Goal: Find specific page/section: Find specific page/section

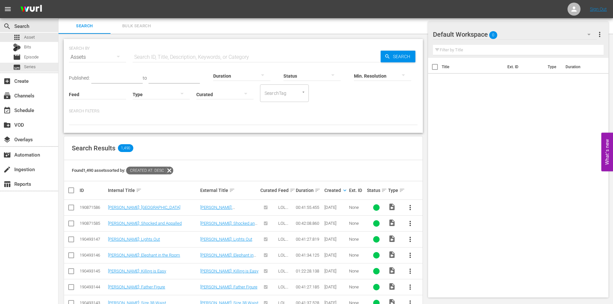
scroll to position [127, 0]
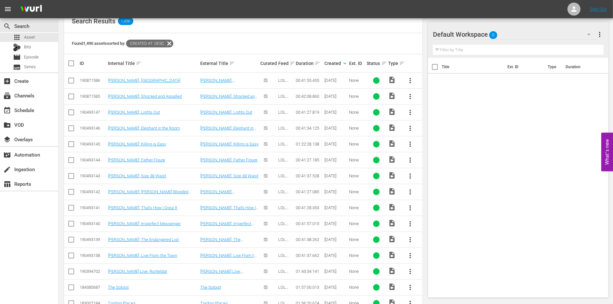
click at [308, 237] on div "00:41:38.262" at bounding box center [309, 239] width 26 height 5
copy div "00:41:38.262"
click at [300, 254] on div "00:41:37.662" at bounding box center [309, 255] width 26 height 5
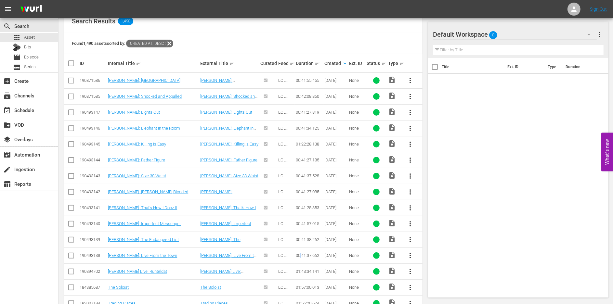
click at [300, 254] on div "00:41:37.662" at bounding box center [309, 255] width 26 height 5
copy div "00:41:37.662"
click at [312, 269] on div "01:43:34.141" at bounding box center [309, 271] width 26 height 5
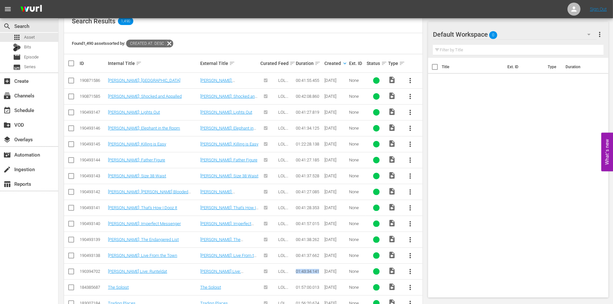
click at [312, 269] on div "01:43:34.141" at bounding box center [309, 271] width 26 height 5
copy div "01:43:34.141"
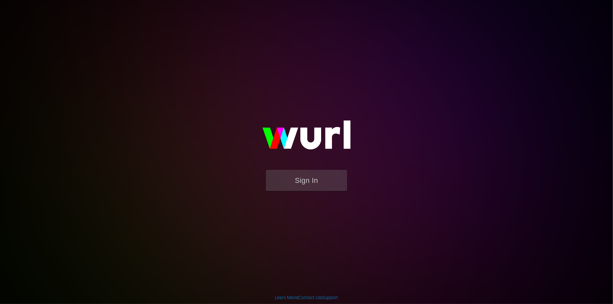
click at [292, 168] on img at bounding box center [306, 138] width 130 height 63
click at [290, 173] on button "Sign In" at bounding box center [306, 180] width 81 height 21
click at [306, 177] on button "Sign In" at bounding box center [306, 180] width 81 height 21
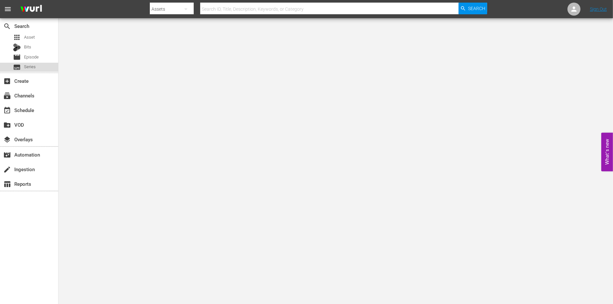
click at [37, 69] on div "subtitles Series" at bounding box center [29, 67] width 58 height 9
